Goal: Information Seeking & Learning: Learn about a topic

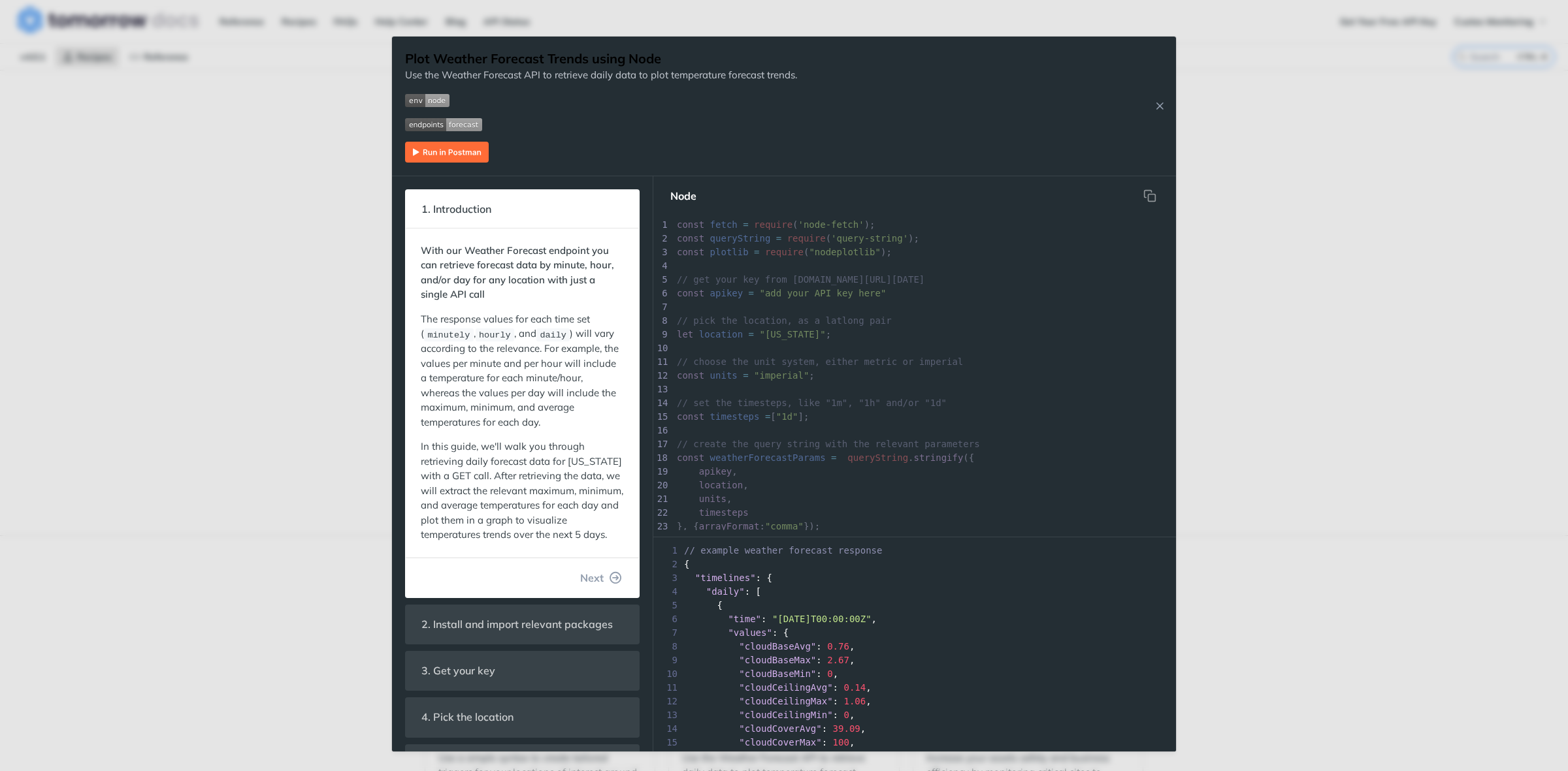
click at [191, 242] on div "Jump to Content Reference Recipes FAQs Help Center Blog API Status Recipes Refe…" at bounding box center [784, 385] width 1568 height 771
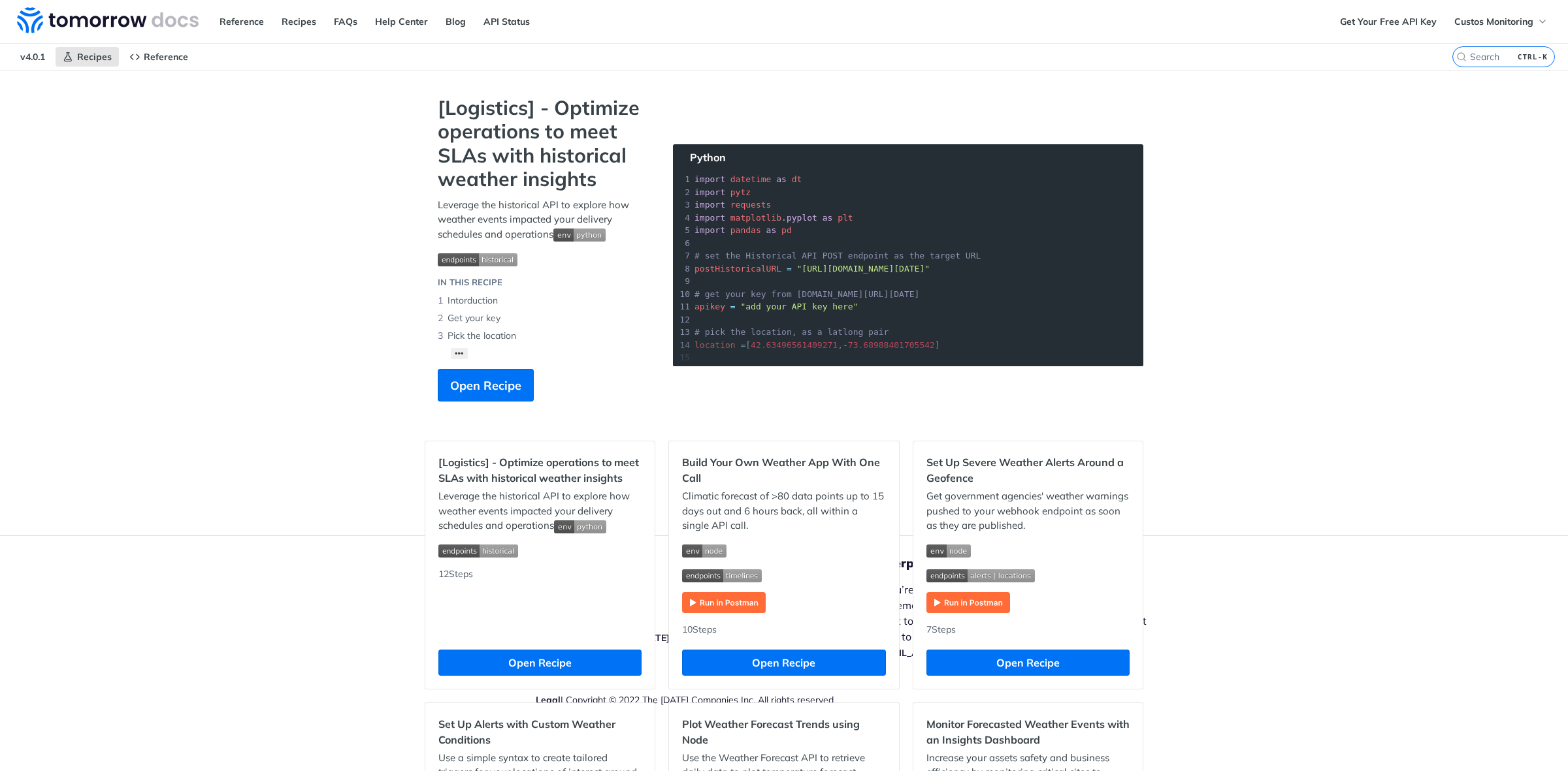
click at [351, 23] on link "FAQs" at bounding box center [345, 21] width 38 height 20
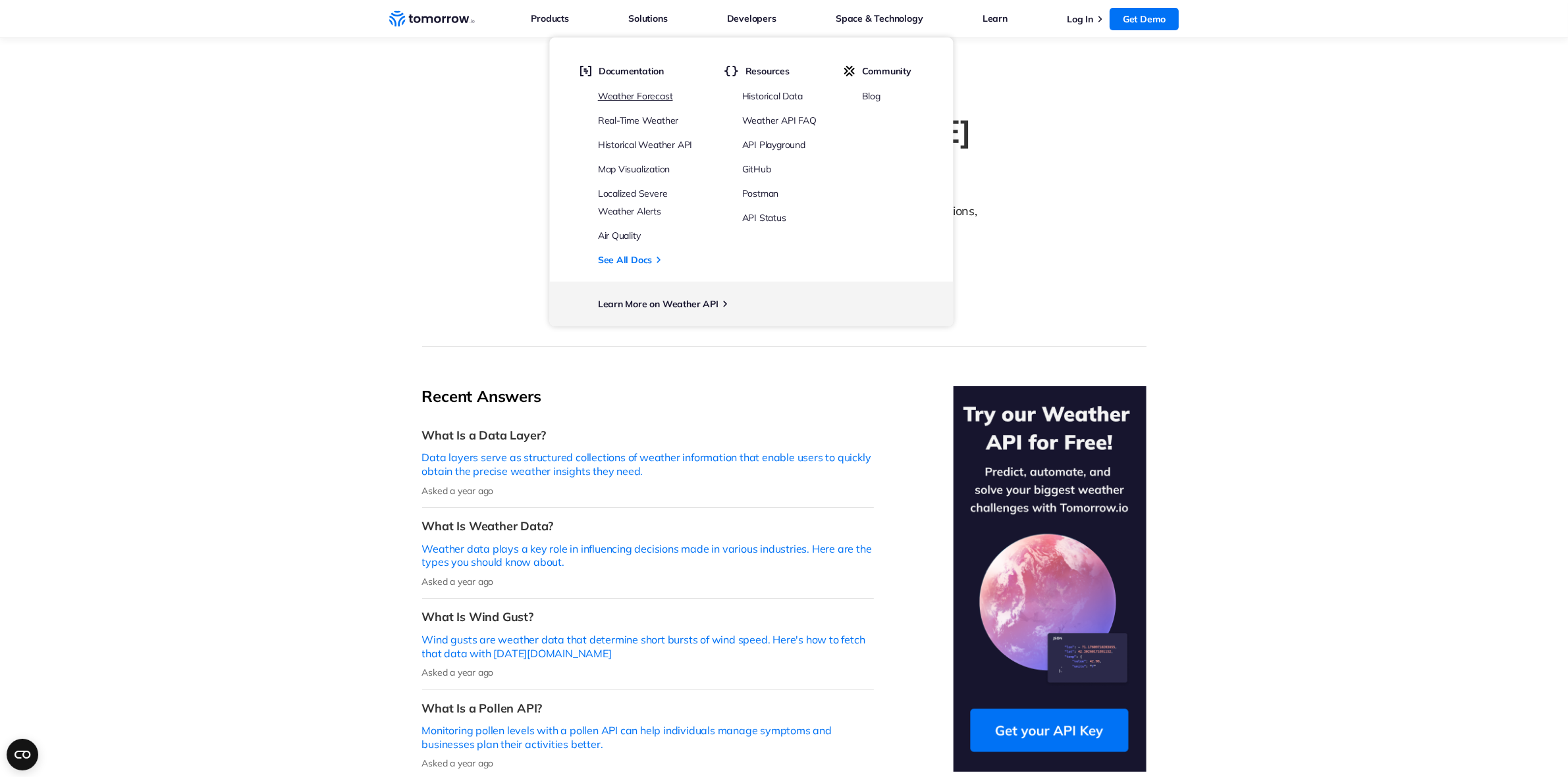
click at [617, 96] on link "Weather Forecast" at bounding box center [635, 96] width 75 height 12
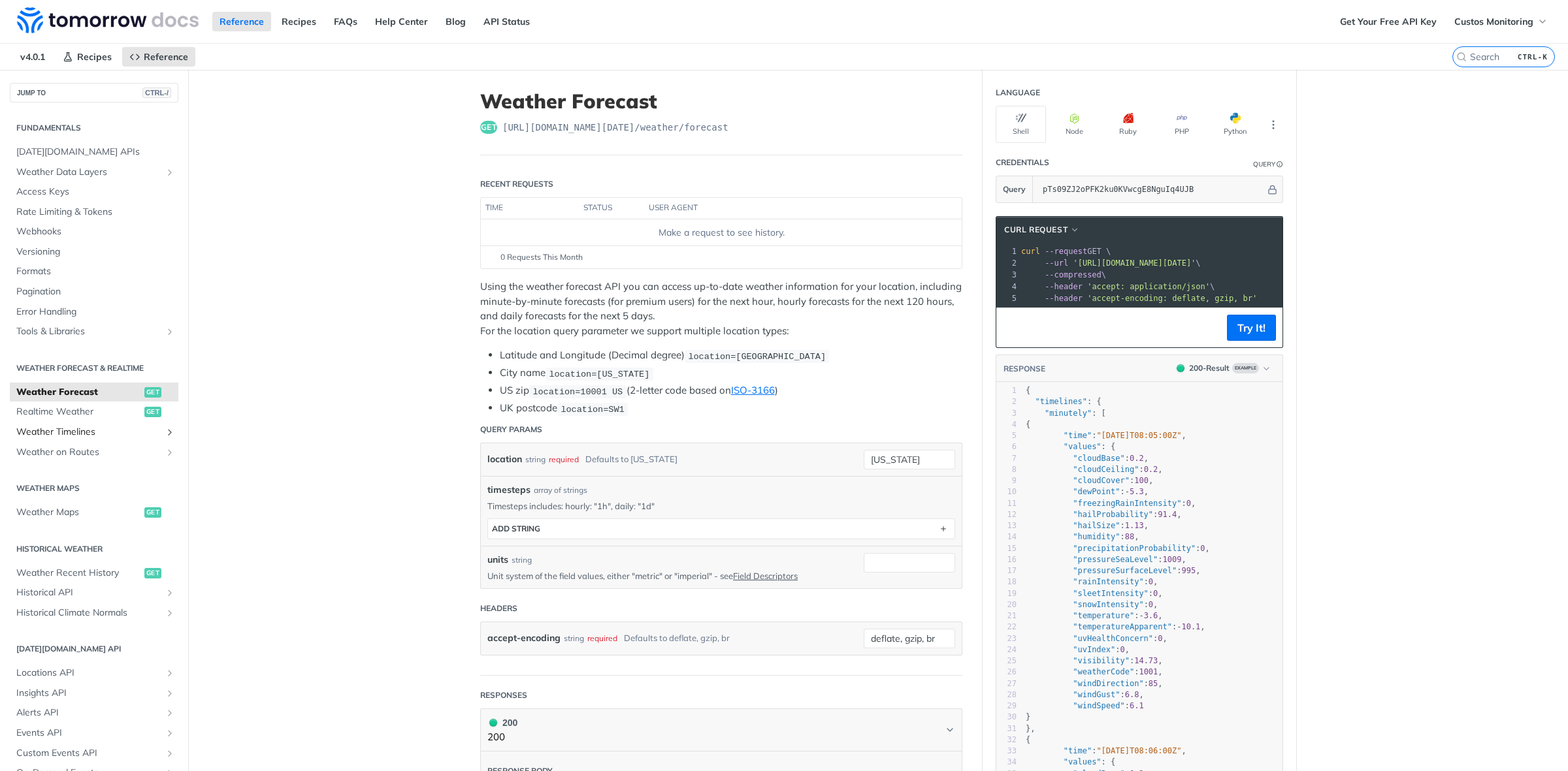
click at [77, 424] on link "Weather Timelines" at bounding box center [94, 432] width 169 height 20
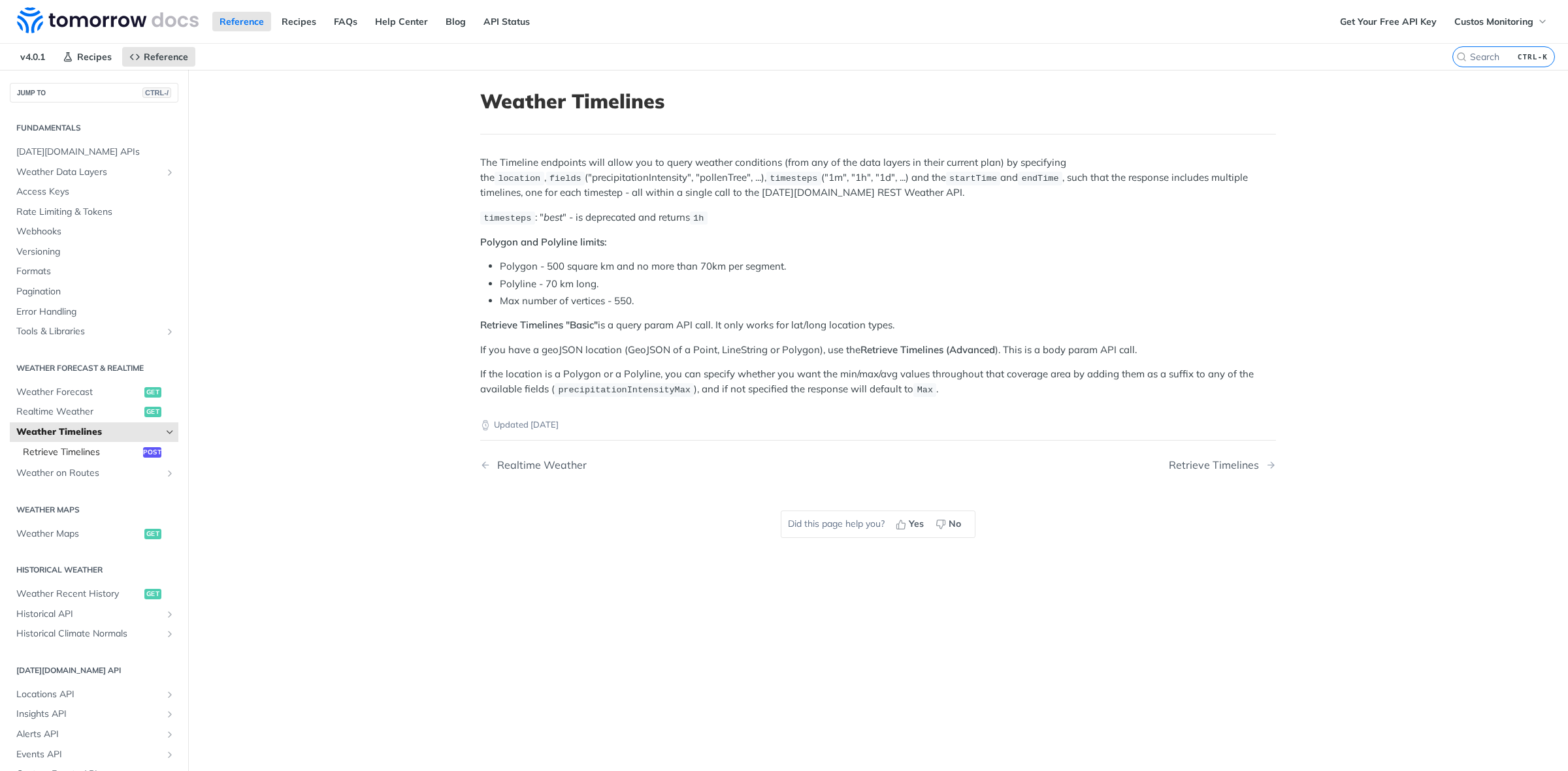
click at [95, 448] on span "Retrieve Timelines" at bounding box center [81, 452] width 117 height 13
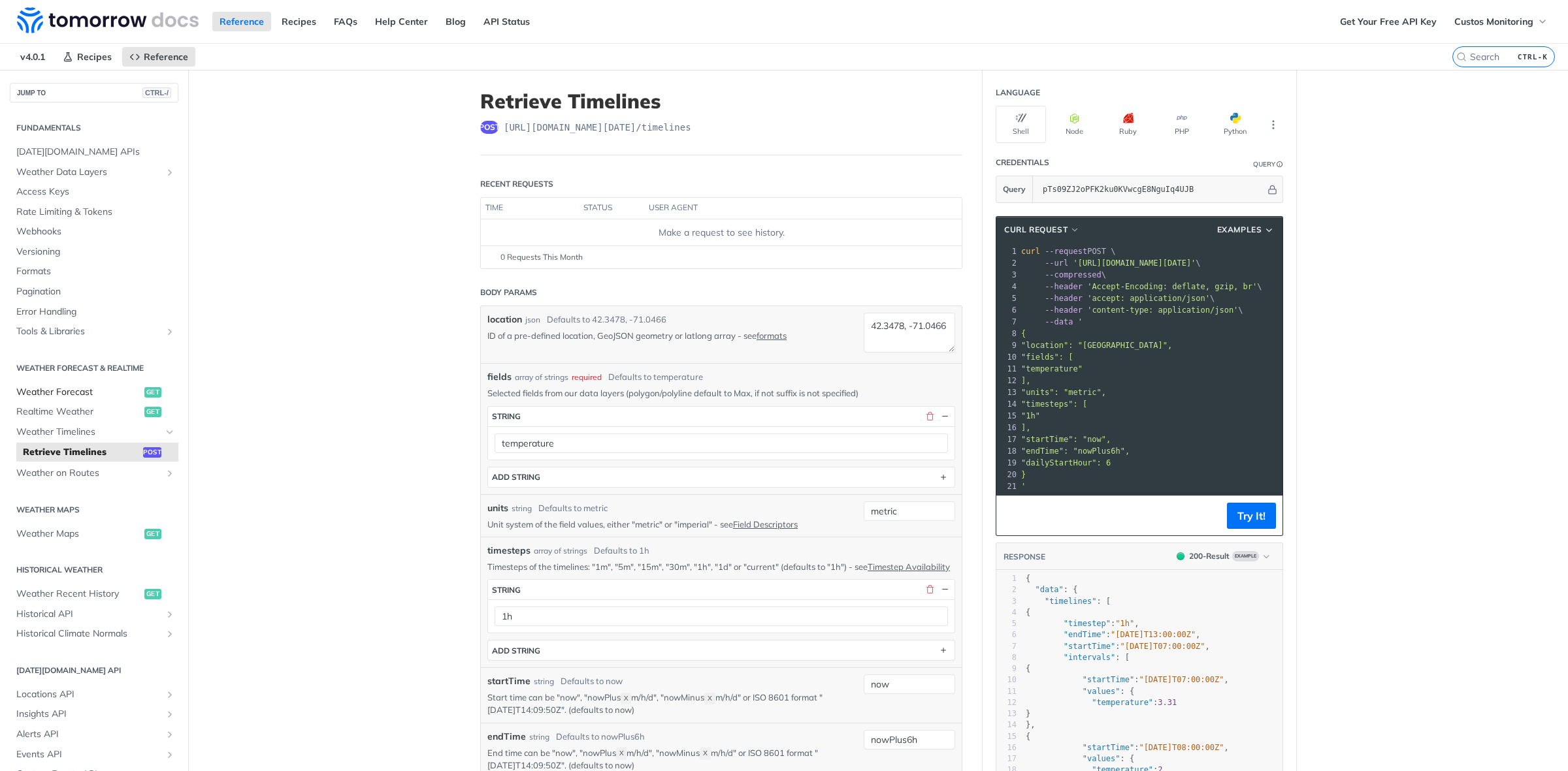
click at [98, 398] on span "Weather Forecast" at bounding box center [79, 392] width 124 height 13
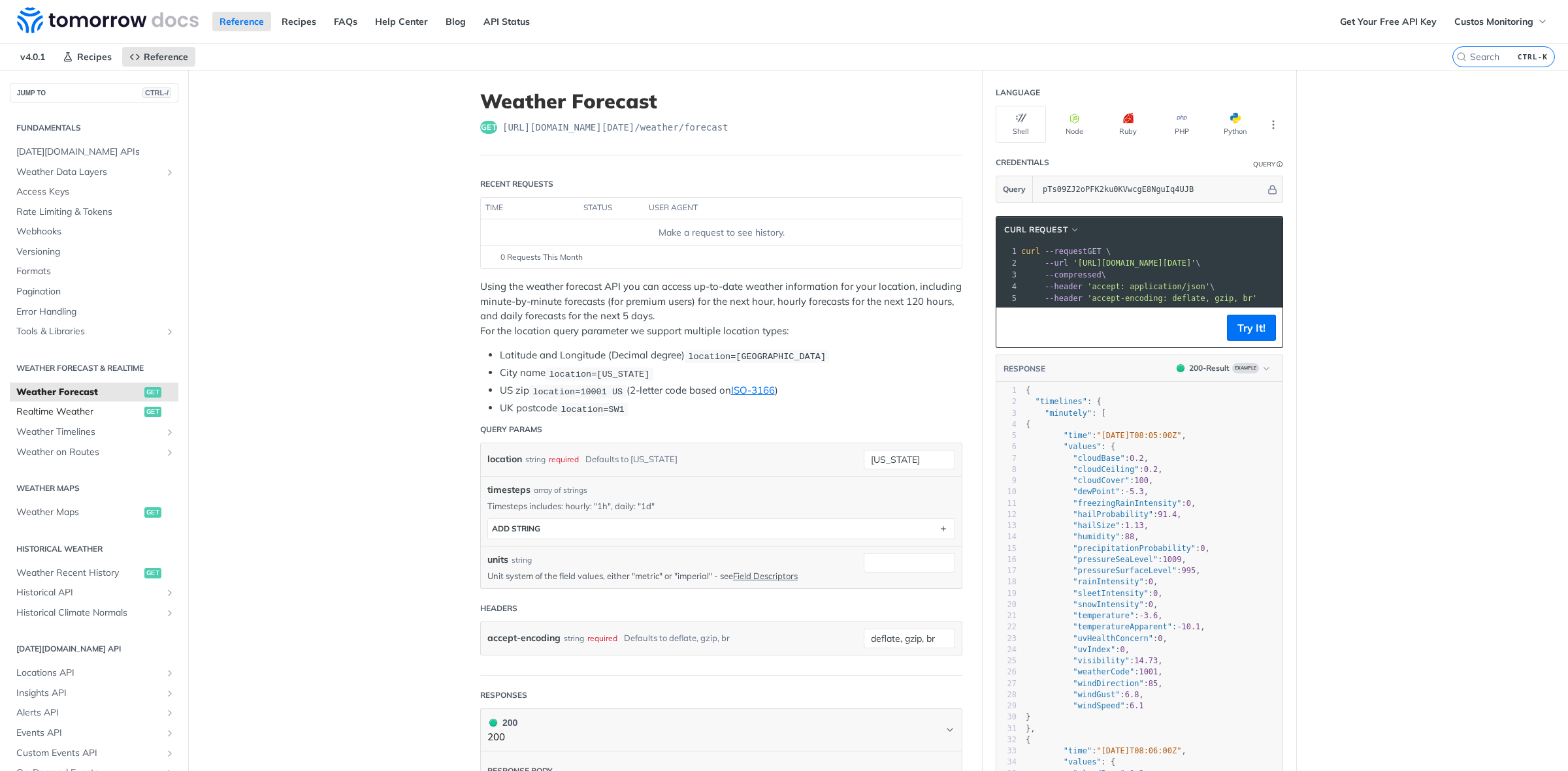
click at [102, 411] on span "Realtime Weather" at bounding box center [79, 411] width 124 height 13
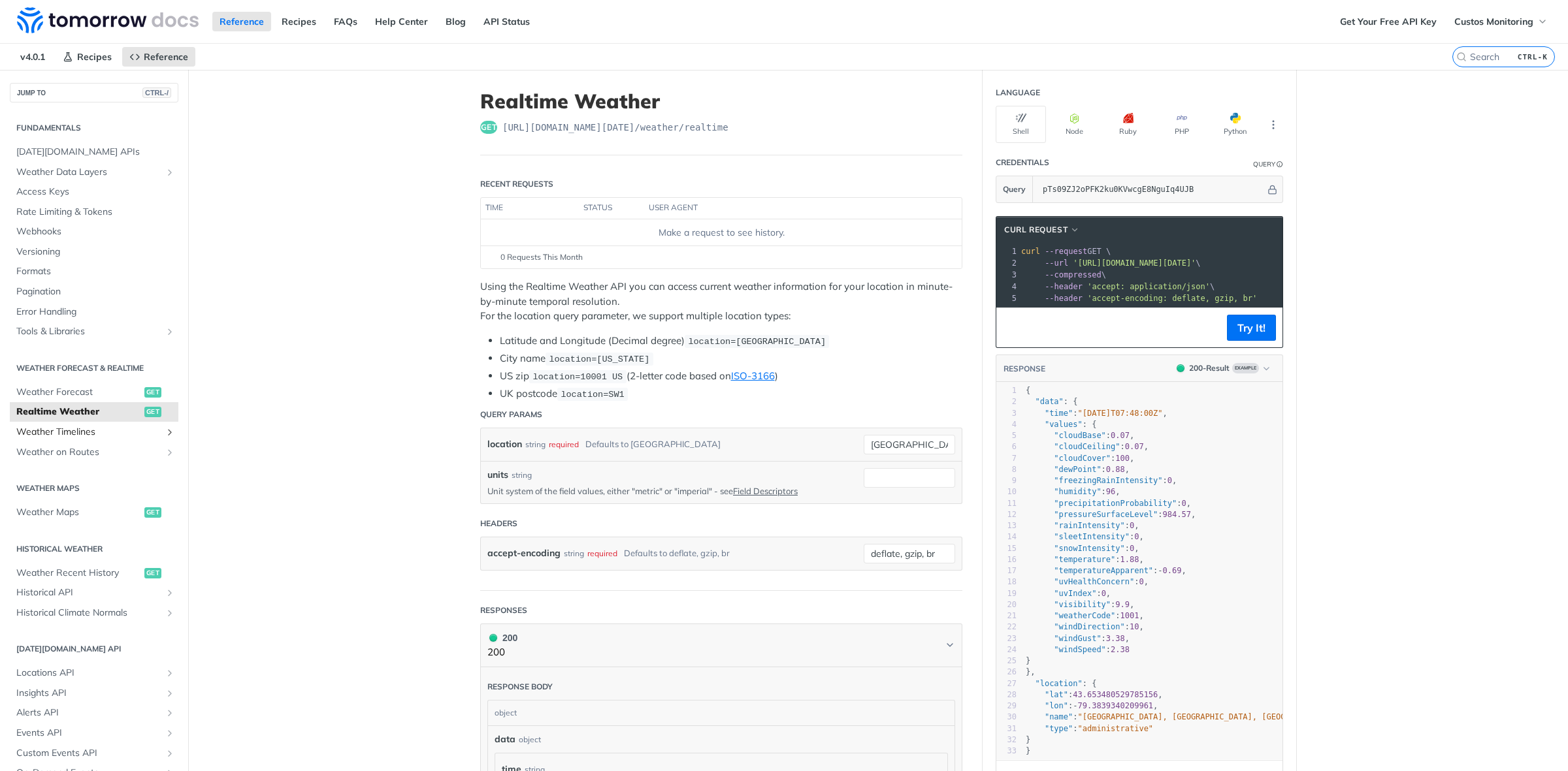
click at [96, 433] on span "Weather Timelines" at bounding box center [89, 432] width 145 height 13
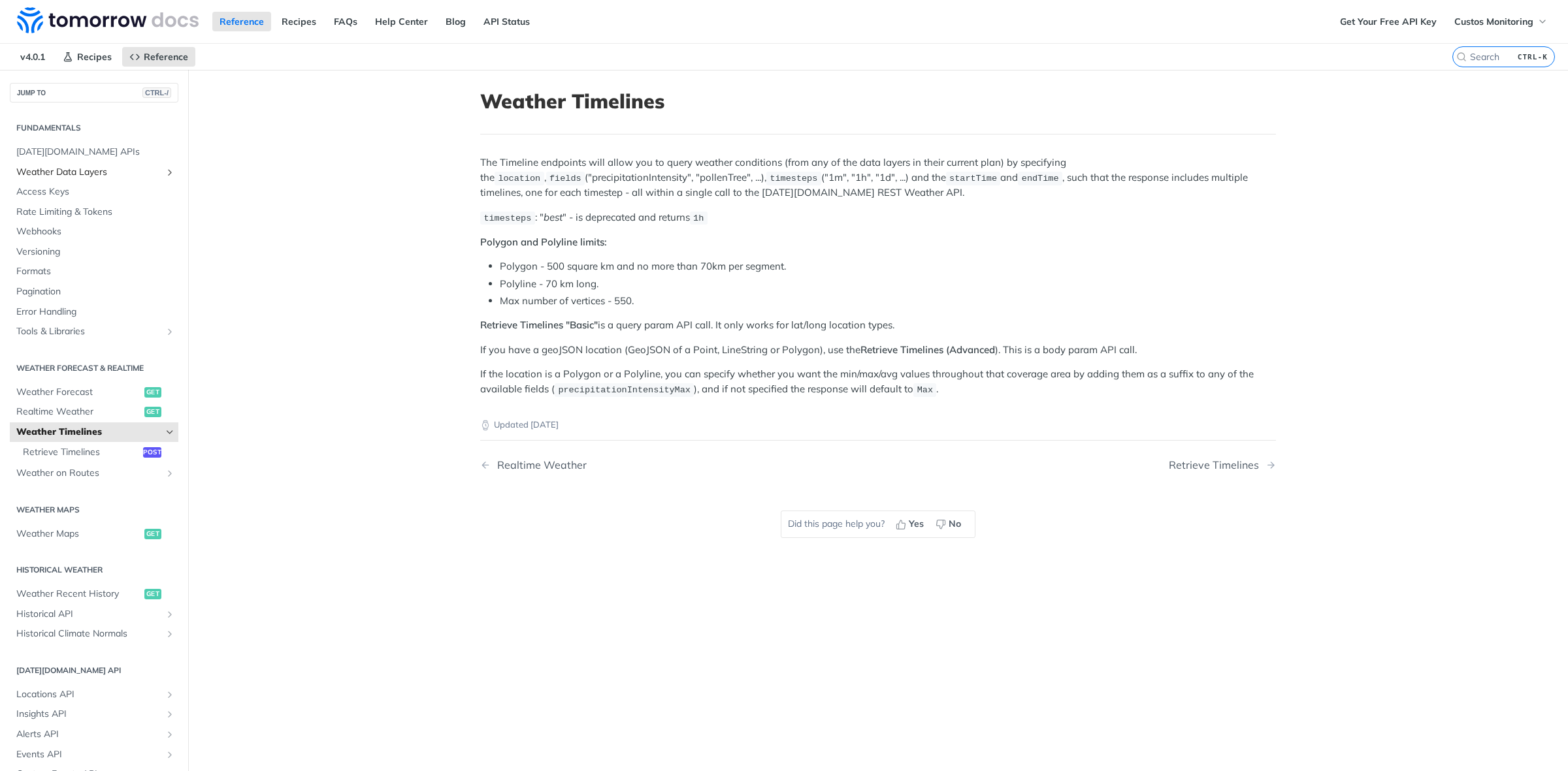
click at [128, 176] on span "Weather Data Layers" at bounding box center [89, 172] width 145 height 13
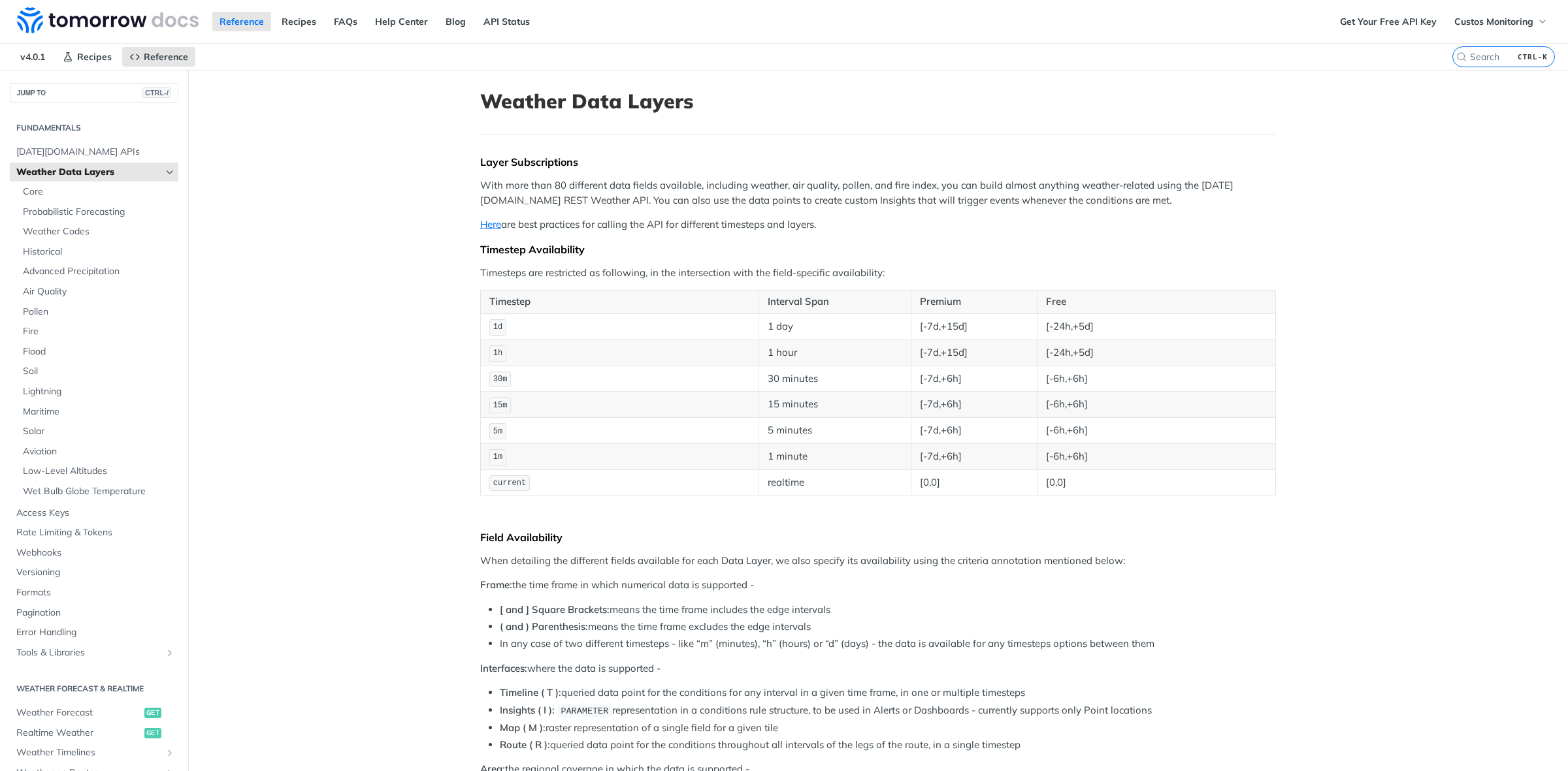
click at [1491, 64] on label "CTRL-K" at bounding box center [1504, 57] width 103 height 21
click at [1491, 63] on input "CTRL-K" at bounding box center [1487, 57] width 133 height 12
click at [1472, 59] on input "search" at bounding box center [1487, 57] width 133 height 12
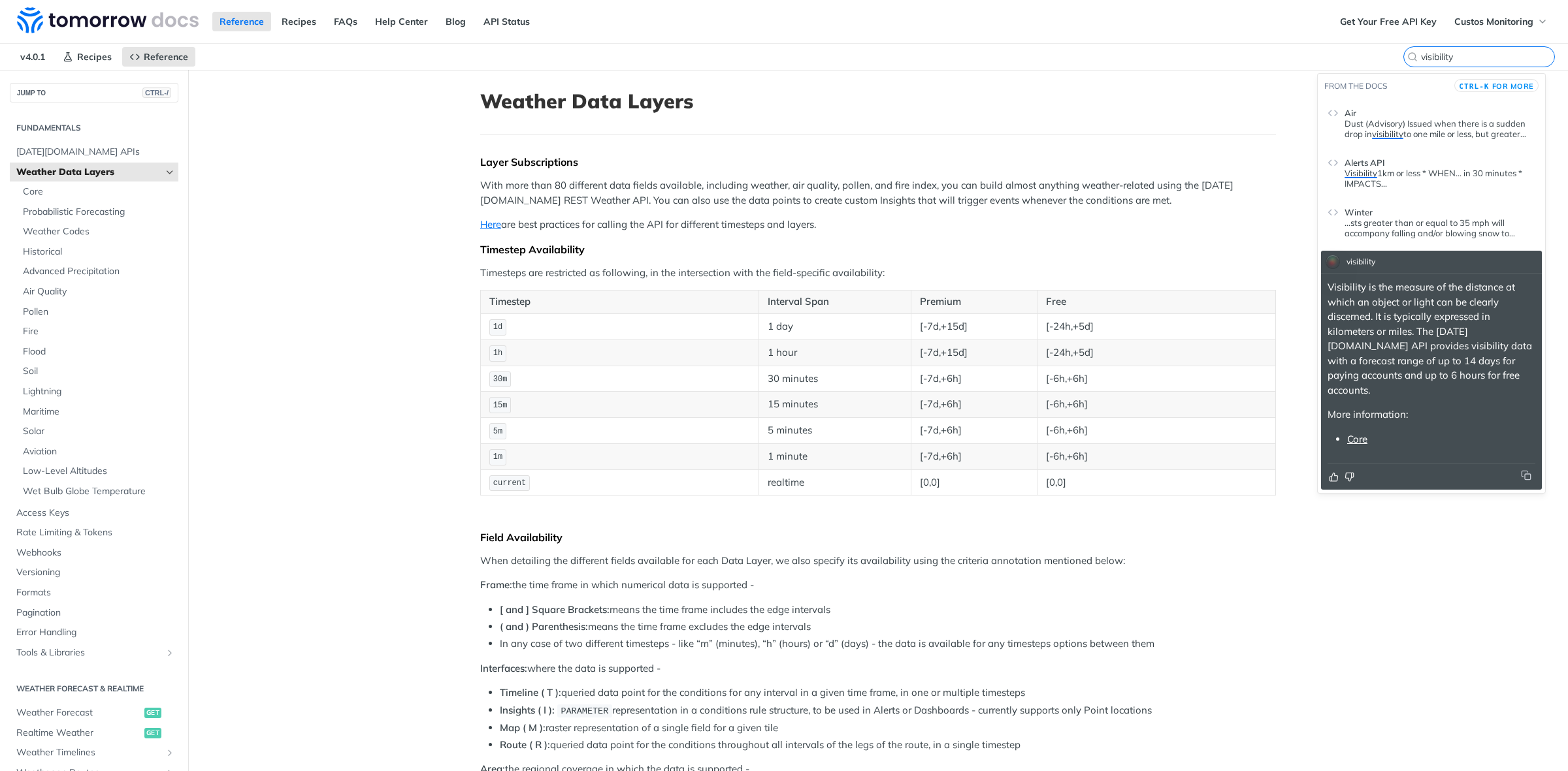
type input "visibility"
click at [1359, 433] on link "Core" at bounding box center [1357, 439] width 21 height 12
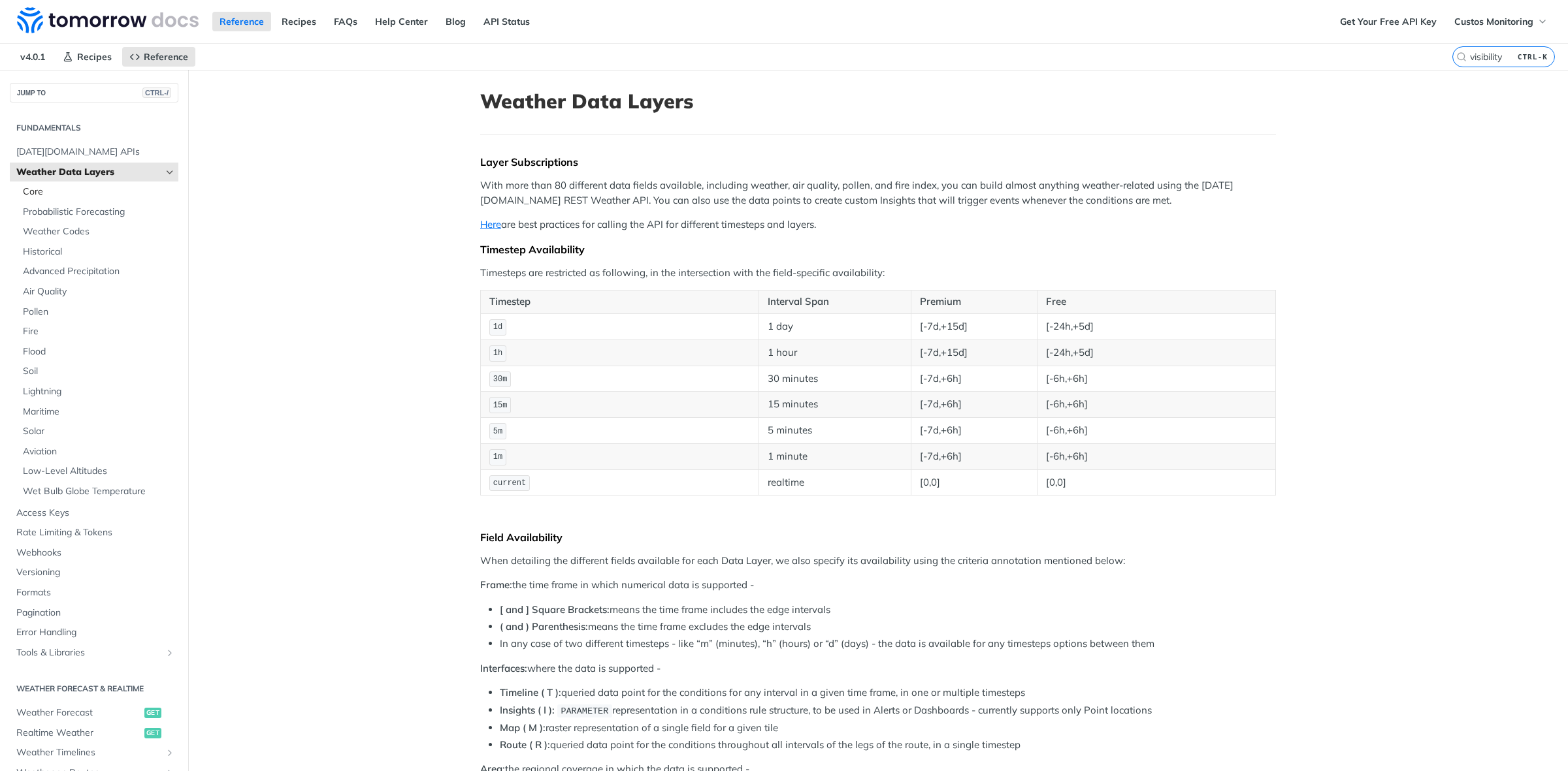
click at [68, 196] on span "Core" at bounding box center [98, 191] width 152 height 13
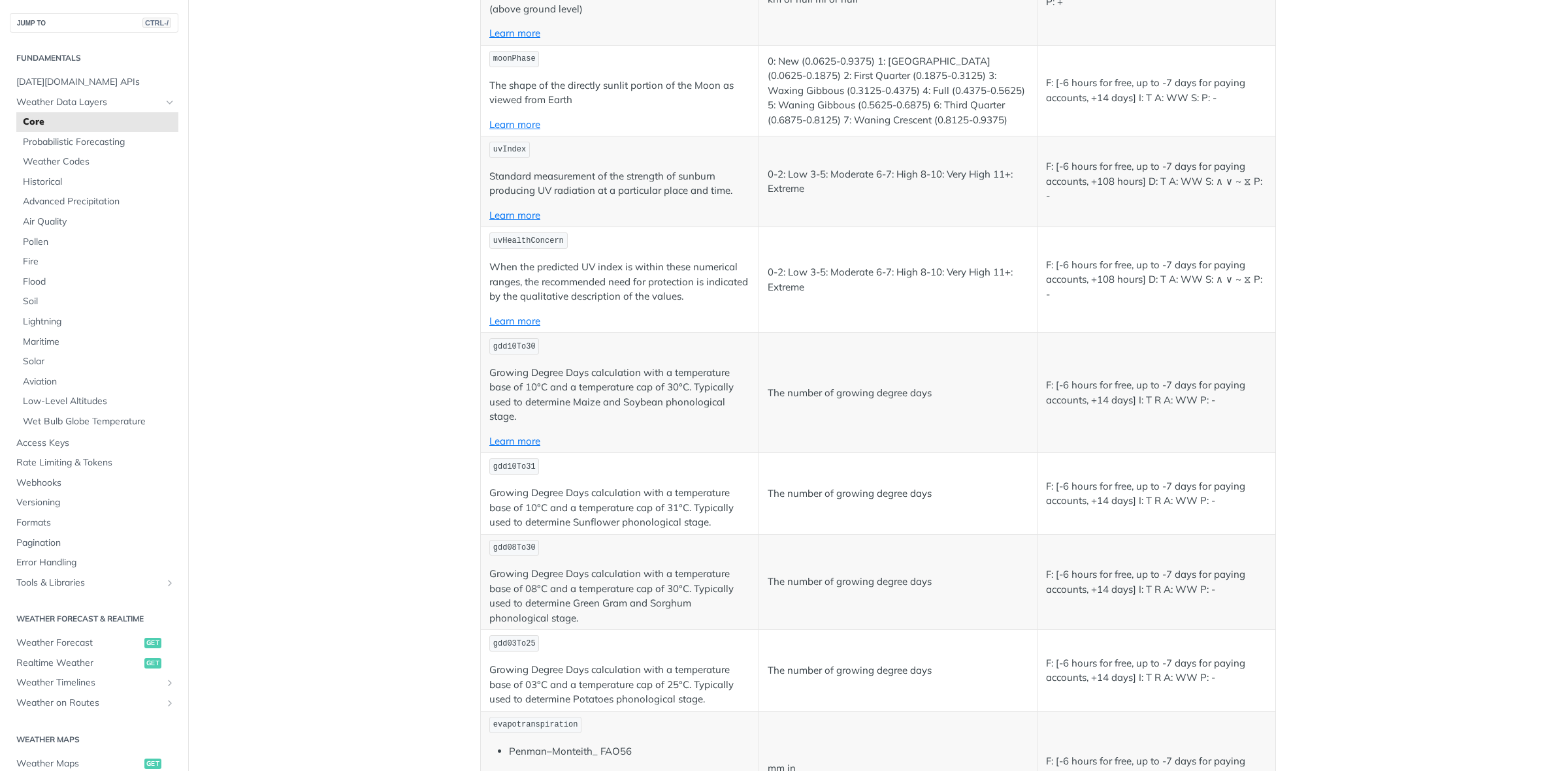
scroll to position [4441, 0]
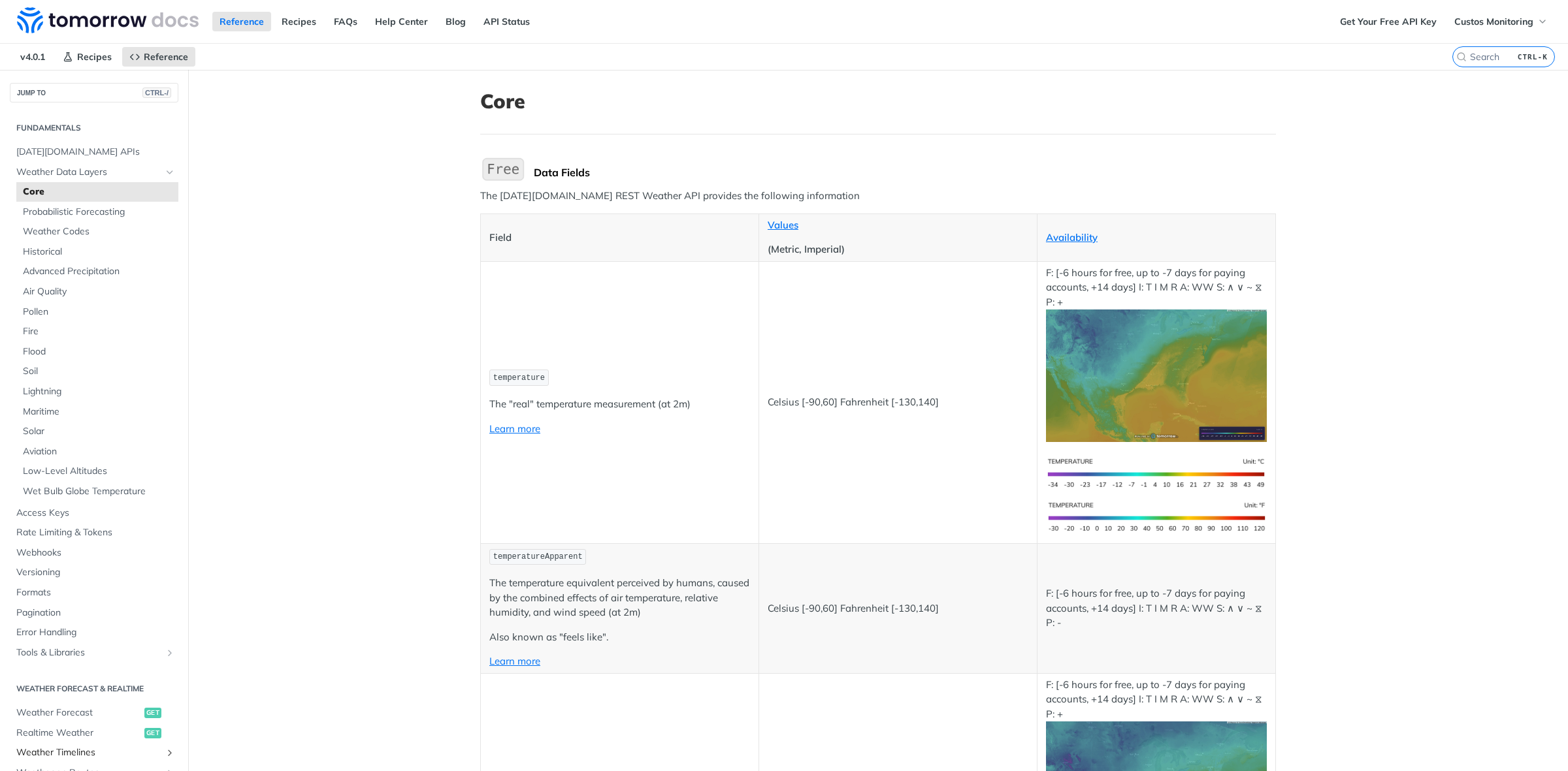
click at [83, 750] on span "Weather Timelines" at bounding box center [89, 753] width 145 height 13
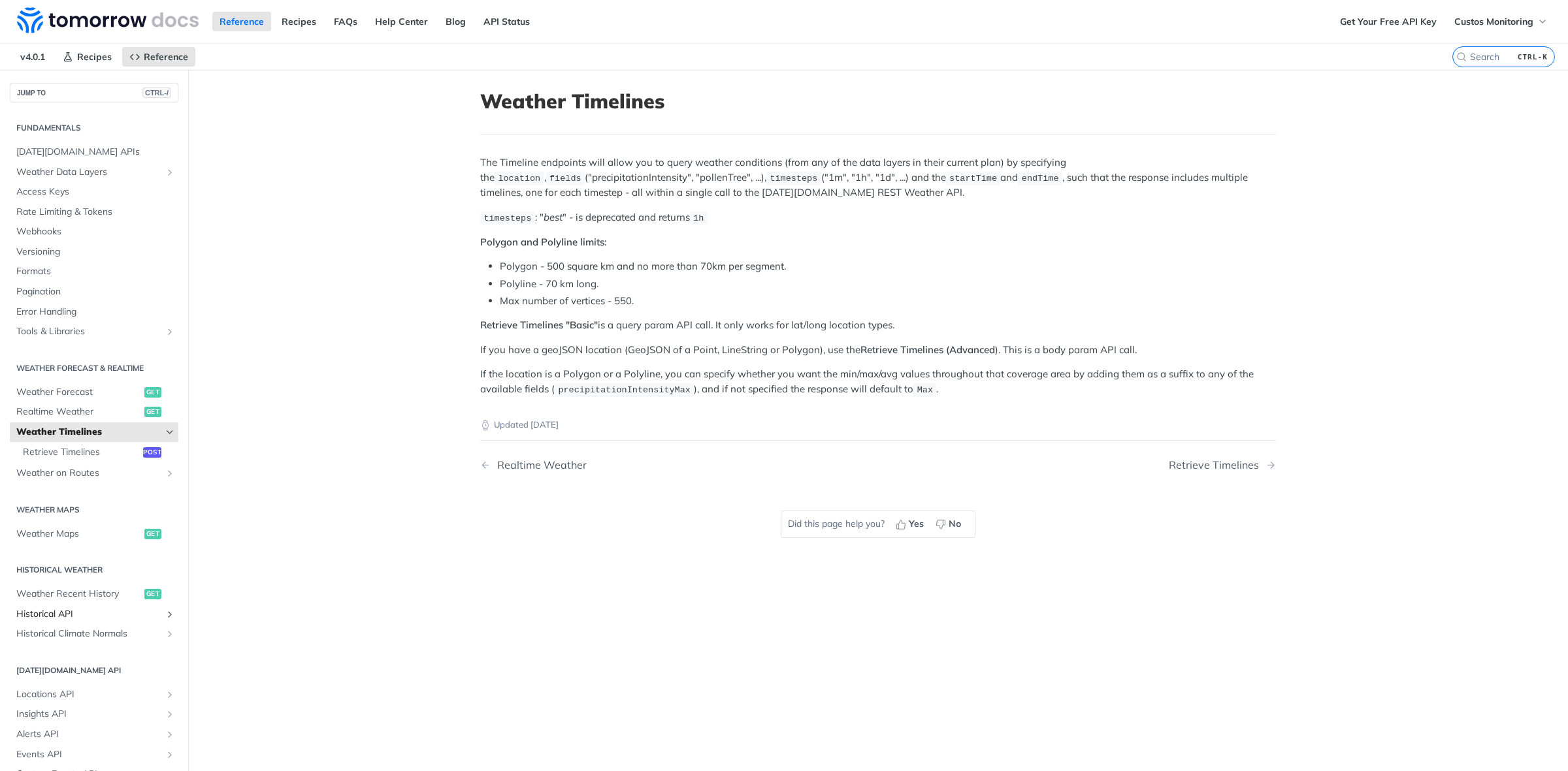
scroll to position [81, 0]
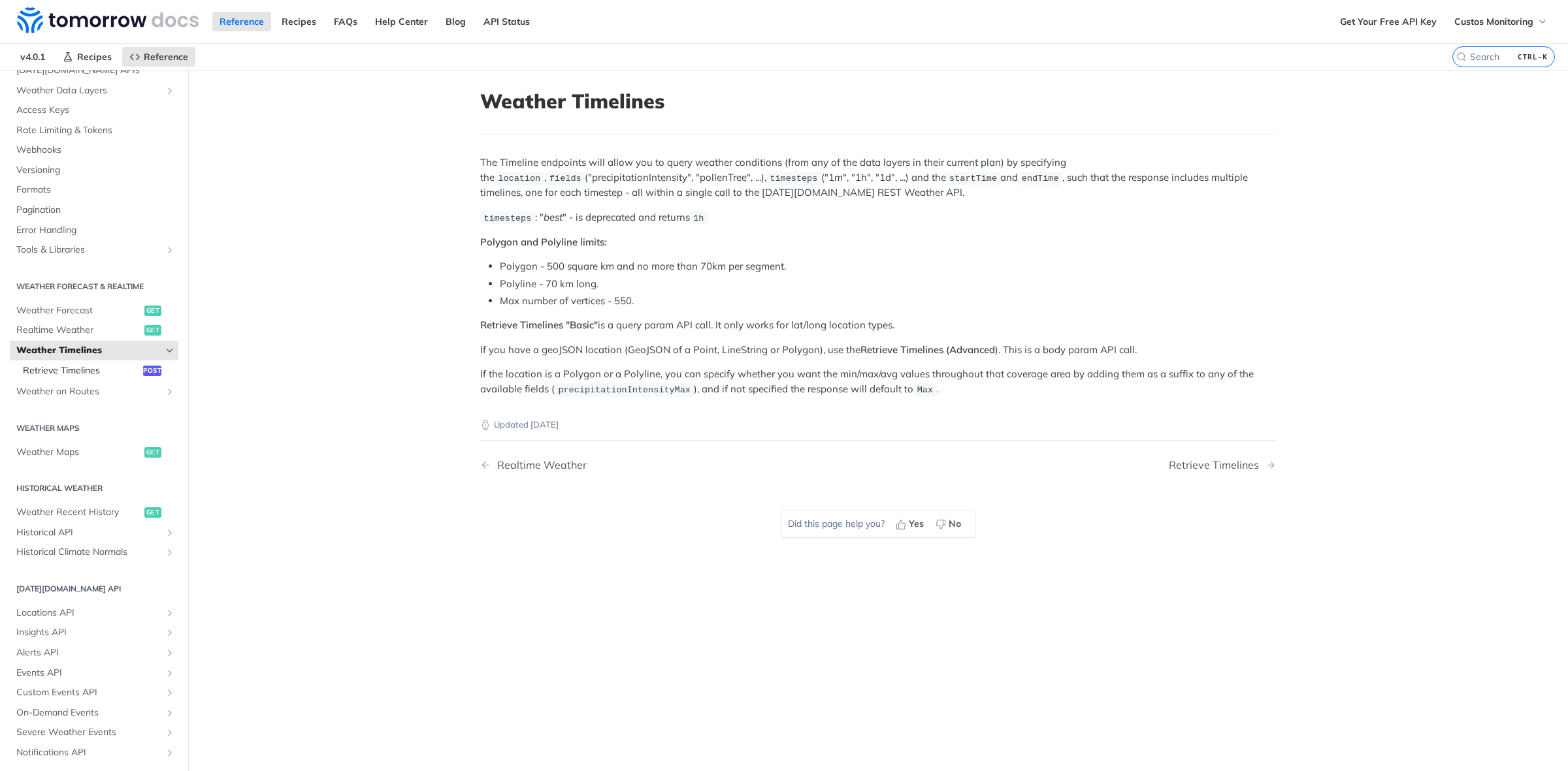
click at [79, 374] on span "Retrieve Timelines" at bounding box center [81, 370] width 117 height 13
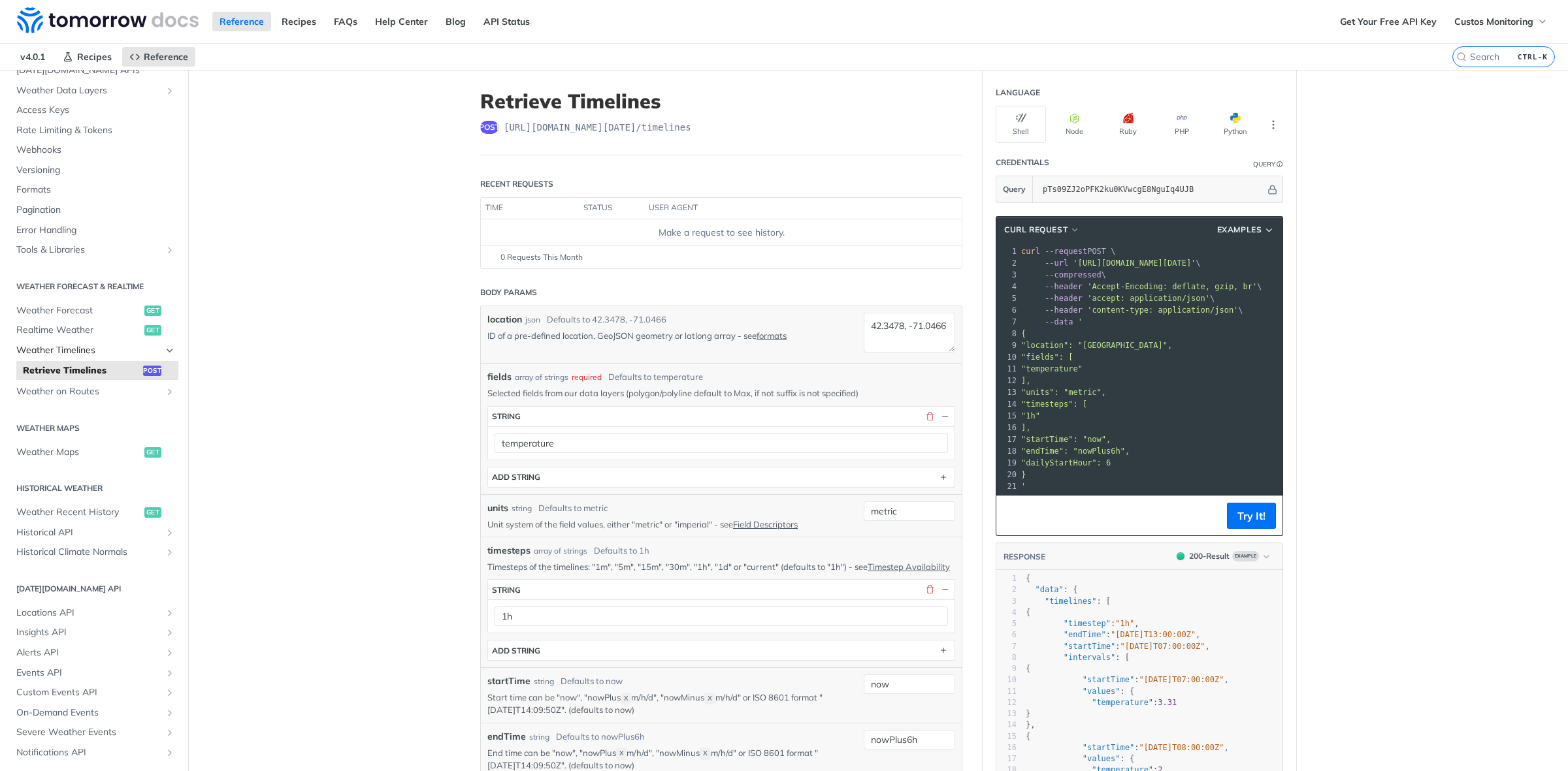
click at [96, 344] on span "Weather Timelines" at bounding box center [89, 351] width 145 height 13
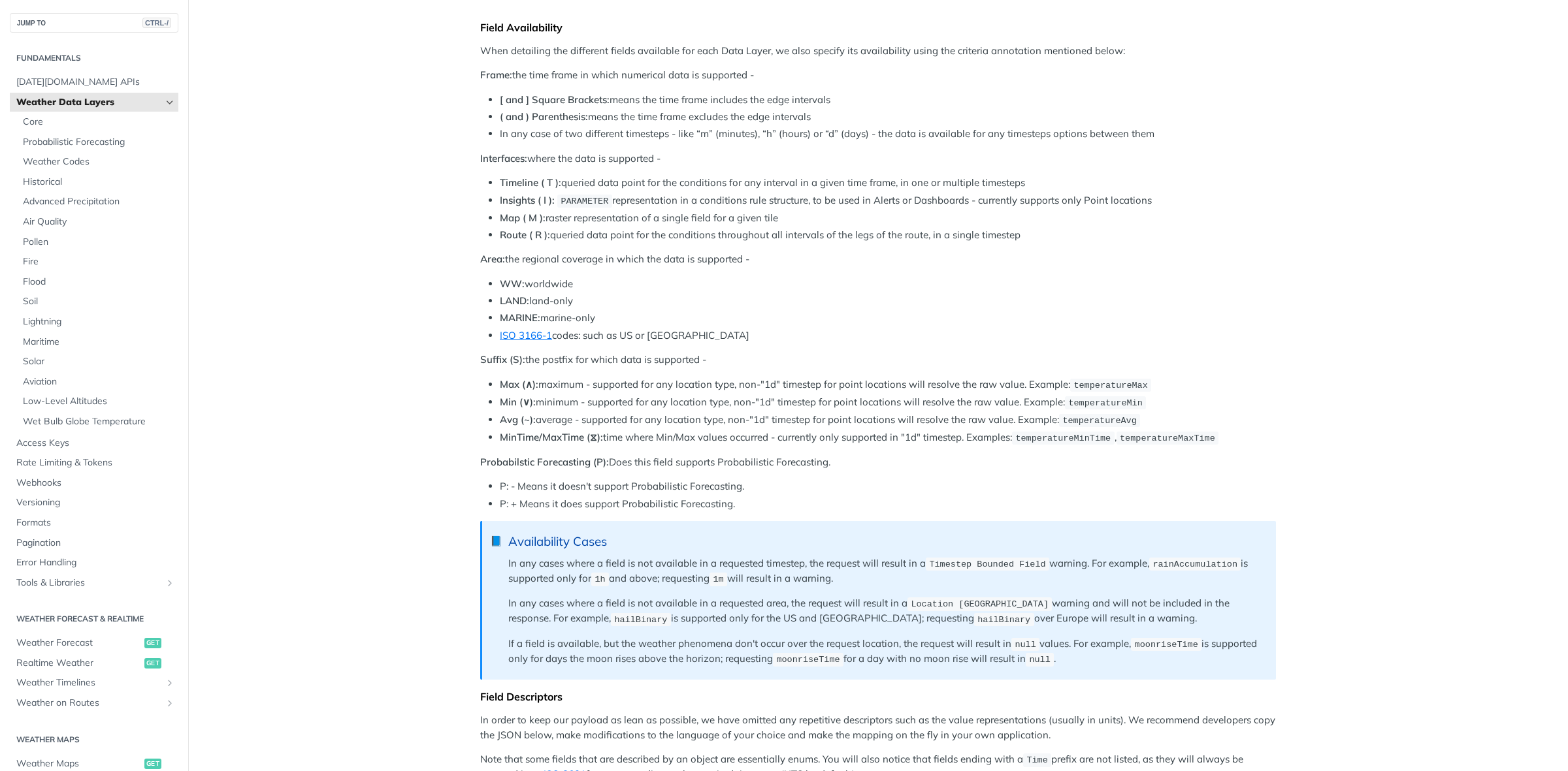
scroll to position [206, 0]
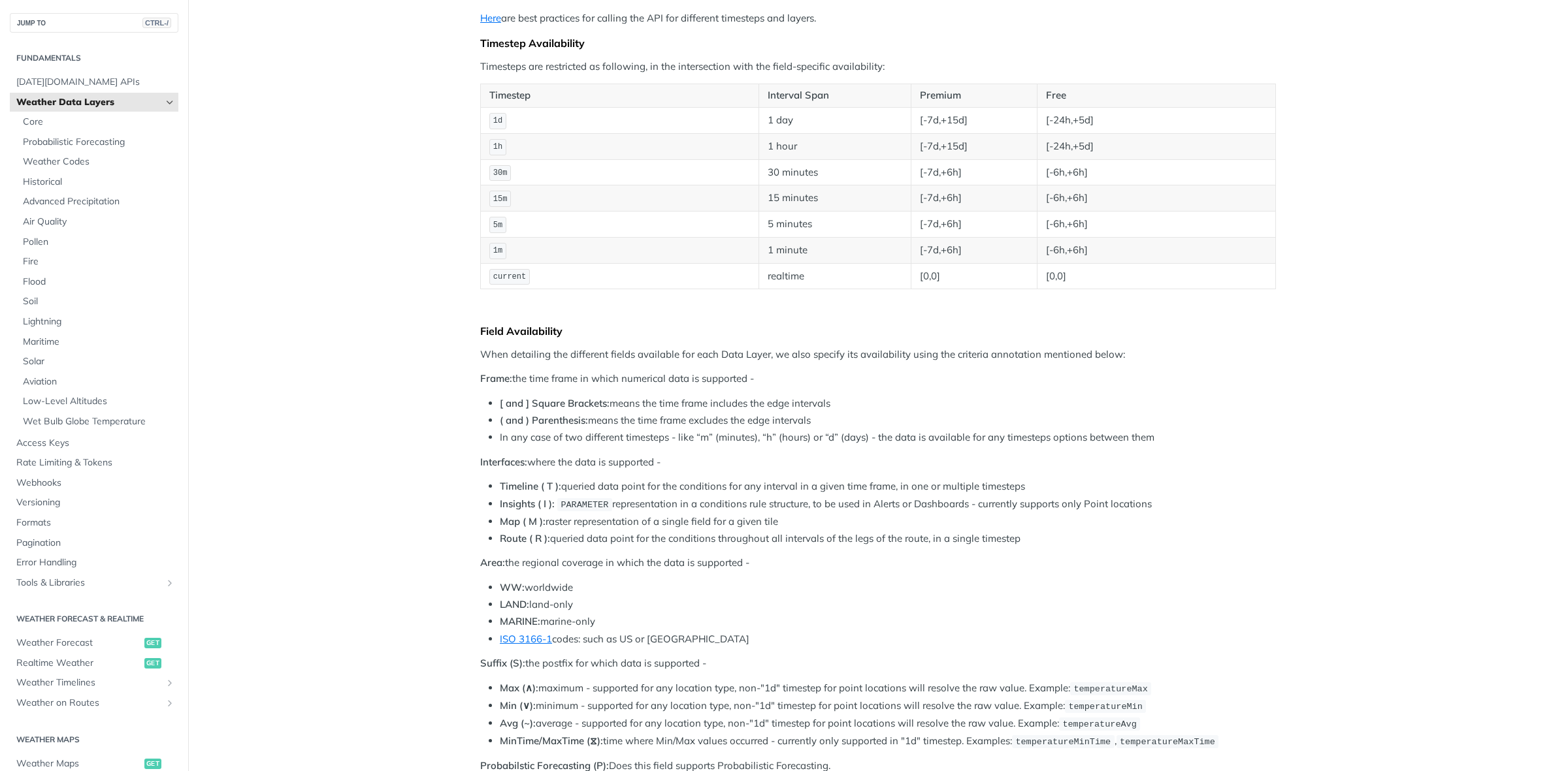
click at [527, 491] on strong "Timeline ( T ):" at bounding box center [531, 486] width 62 height 12
click at [520, 506] on strong "Insights ( I ):" at bounding box center [527, 504] width 55 height 12
click at [504, 526] on strong "Map ( M ):" at bounding box center [522, 522] width 46 height 12
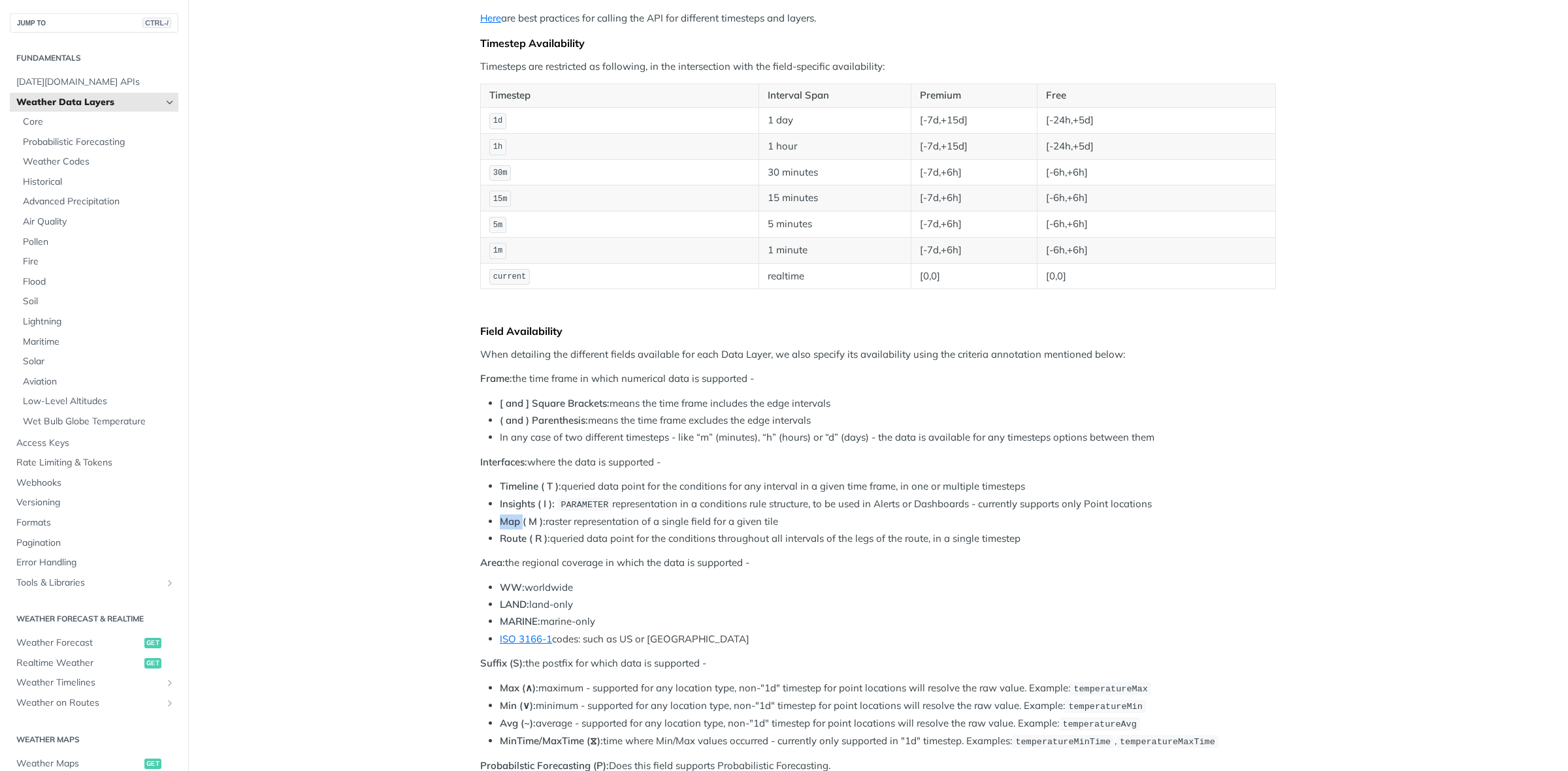
drag, startPoint x: 504, startPoint y: 526, endPoint x: 507, endPoint y: 537, distance: 11.4
click at [504, 527] on strong "Map ( M ):" at bounding box center [522, 522] width 46 height 12
click at [507, 539] on strong "Route ( R ):" at bounding box center [525, 539] width 51 height 12
click at [516, 595] on li "WW: worldwide" at bounding box center [888, 588] width 776 height 15
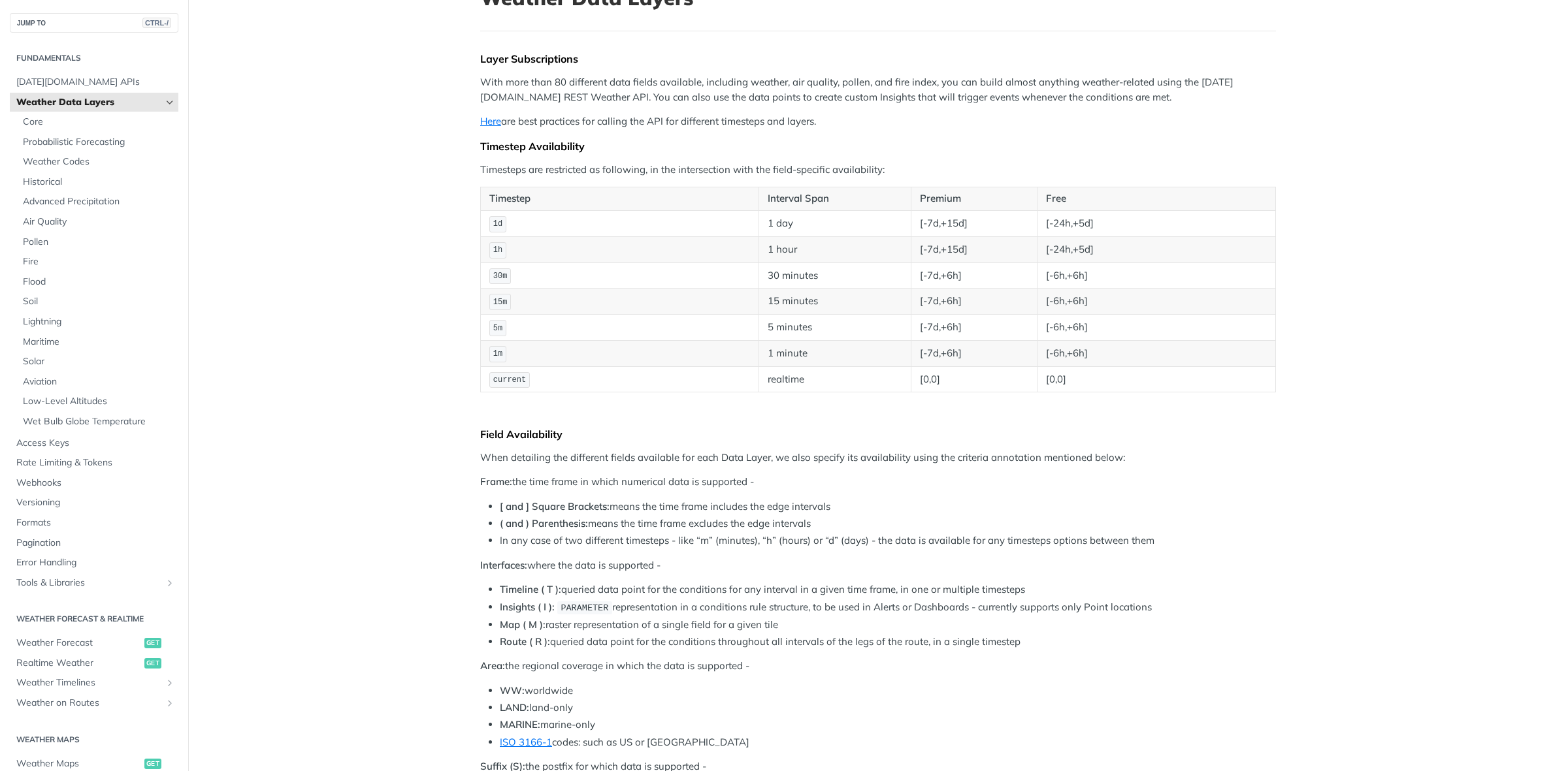
scroll to position [0, 0]
